Goal: Transaction & Acquisition: Purchase product/service

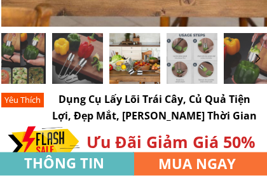
scroll to position [263, 0]
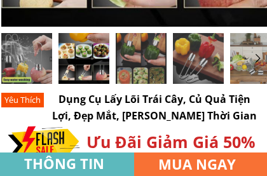
click at [91, 63] on div at bounding box center [83, 58] width 51 height 51
click at [36, 64] on div at bounding box center [26, 58] width 51 height 51
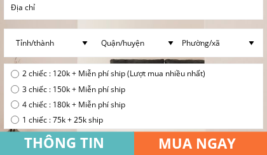
scroll to position [3692, 0]
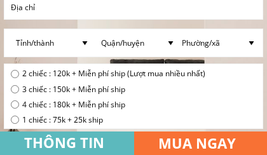
click at [15, 73] on input "radio" at bounding box center [15, 74] width 8 height 8
radio input "true"
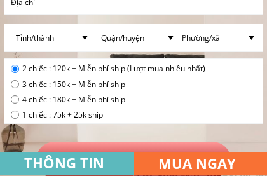
scroll to position [3697, 0]
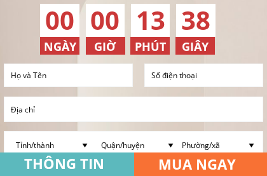
click at [62, 75] on input "text" at bounding box center [68, 75] width 121 height 23
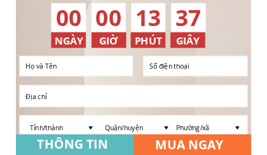
scroll to position [3589, 0]
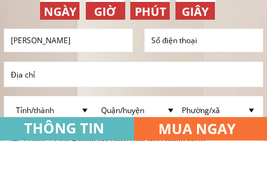
type input "[PERSON_NAME]"
click at [208, 65] on input "tel" at bounding box center [203, 76] width 111 height 22
type input "0979450733"
click at [63, 98] on input "text" at bounding box center [134, 110] width 252 height 24
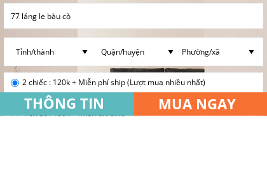
scroll to position [3624, 0]
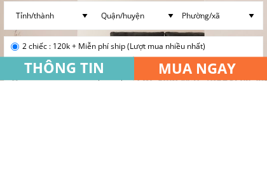
type input "77 láng le bàu cò"
click at [83, 98] on select "Tỉnh/thành [GEOGRAPHIC_DATA] [GEOGRAPHIC_DATA] [GEOGRAPHIC_DATA] [GEOGRAPHIC_DA…" at bounding box center [53, 111] width 81 height 27
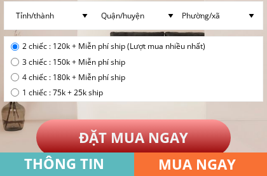
select select "202:[PERSON_NAME]"
click at [171, 17] on select "Quận/huyện [GEOGRAPHIC_DATA] [GEOGRAPHIC_DATA] [GEOGRAPHIC_DATA] [GEOGRAPHIC_DA…" at bounding box center [138, 15] width 81 height 27
select select "1533:Huyện [GEOGRAPHIC_DATA]"
click at [252, 17] on select "Phường/xã [GEOGRAPHIC_DATA] [GEOGRAPHIC_DATA] Xã [GEOGRAPHIC_DATA] Xã [GEOGRAPH…" at bounding box center [218, 15] width 81 height 27
select select "1867:Xã [PERSON_NAME]"
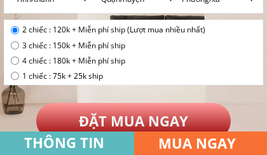
scroll to position [3736, 0]
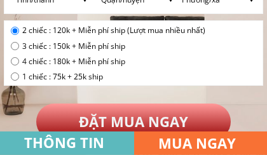
click at [144, 122] on p "ĐẶT MUA NGAY" at bounding box center [133, 122] width 195 height 36
